Goal: Navigation & Orientation: Find specific page/section

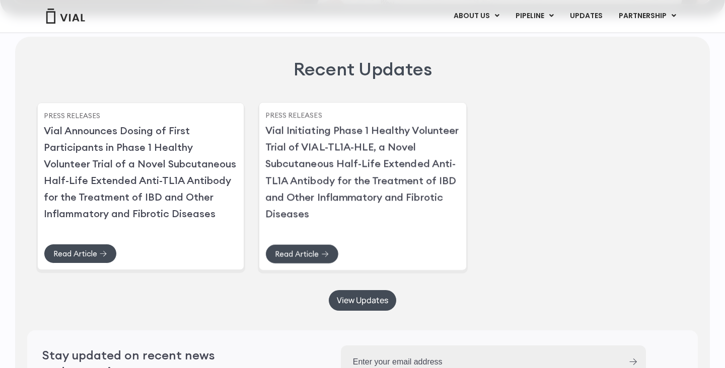
scroll to position [2422, 0]
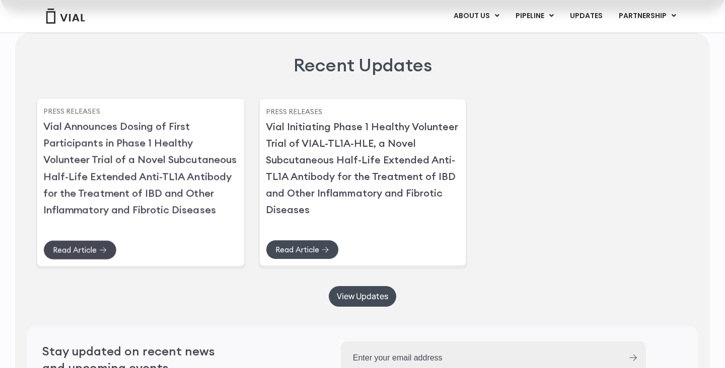
click at [102, 254] on icon at bounding box center [104, 250] width 8 height 7
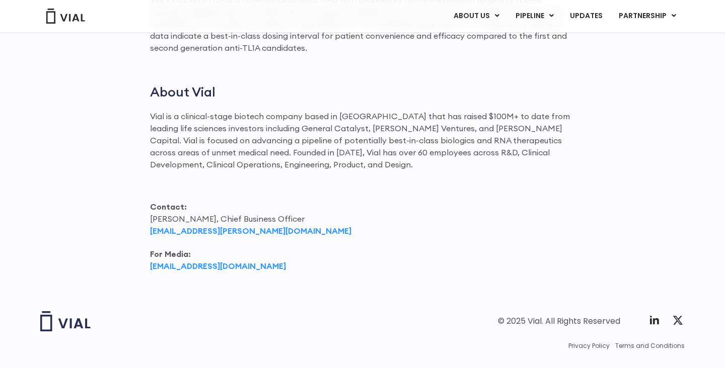
scroll to position [1328, 0]
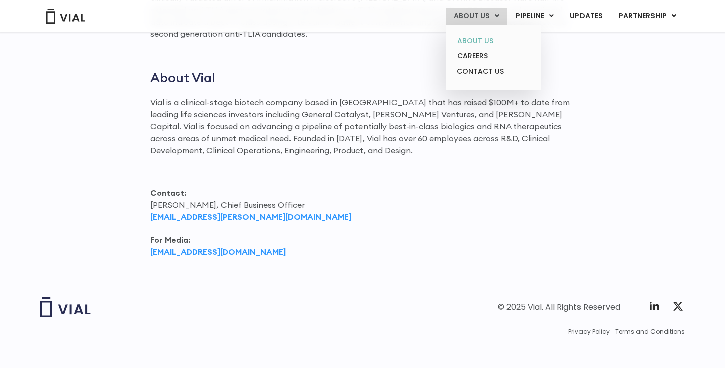
click at [491, 38] on link "ABOUT US" at bounding box center [493, 41] width 88 height 16
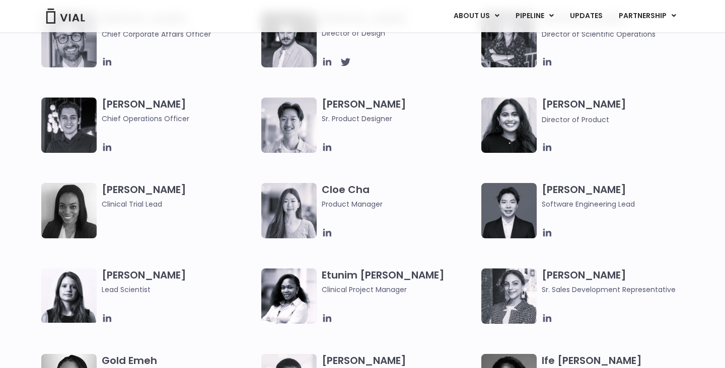
scroll to position [726, 0]
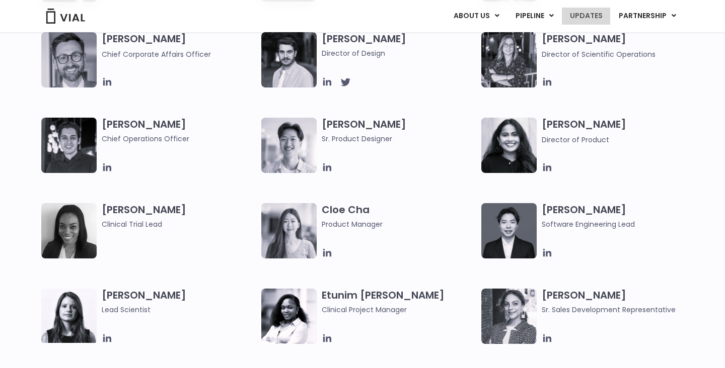
click at [582, 14] on link "UPDATES" at bounding box center [586, 16] width 48 height 17
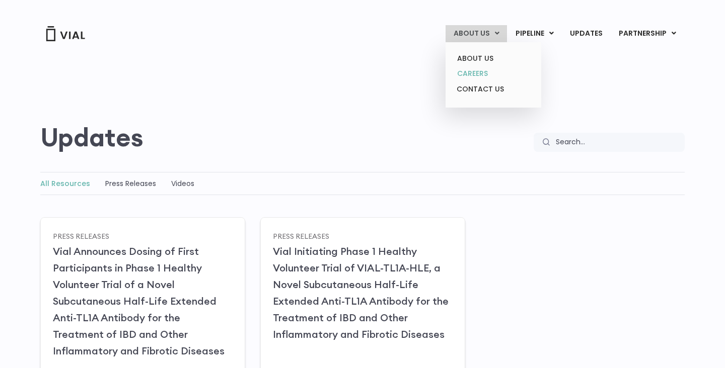
click at [489, 71] on link "CAREERS" at bounding box center [493, 74] width 88 height 16
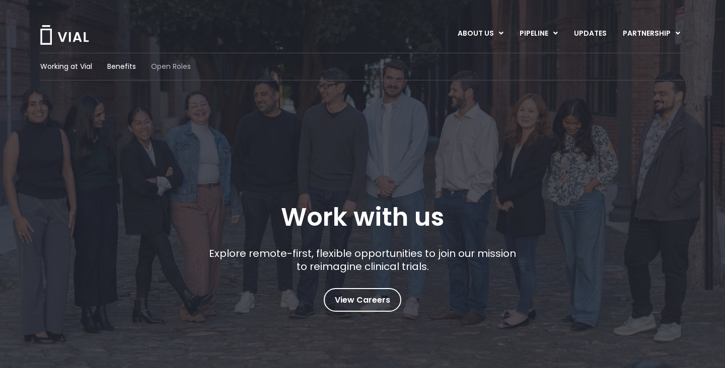
click at [172, 66] on span "Open Roles" at bounding box center [171, 66] width 40 height 11
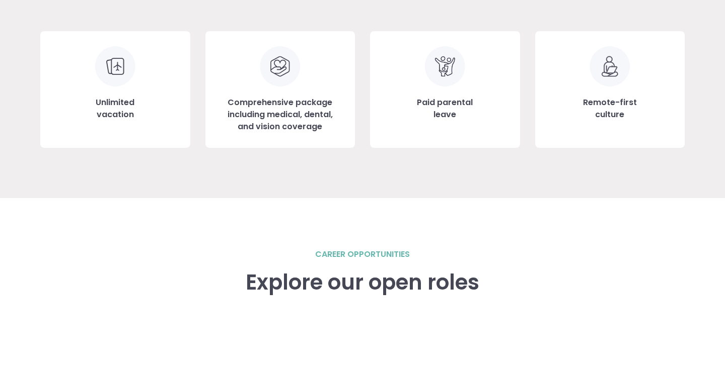
scroll to position [1393, 0]
